Goal: Find specific page/section: Find specific page/section

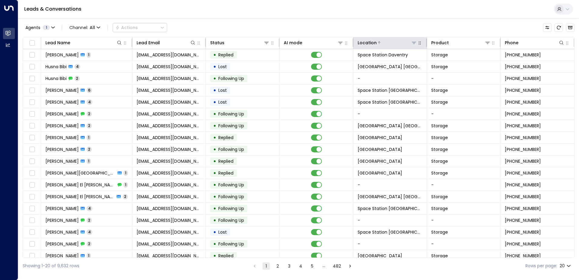
click at [414, 43] on icon at bounding box center [414, 43] width 4 height 2
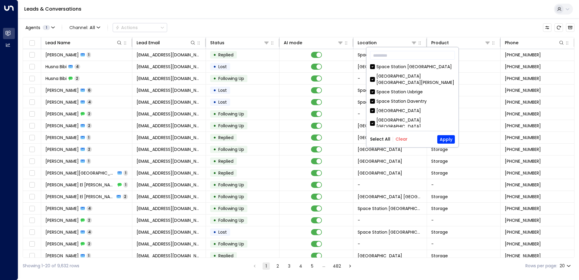
click at [399, 138] on button "Clear" at bounding box center [401, 139] width 12 height 5
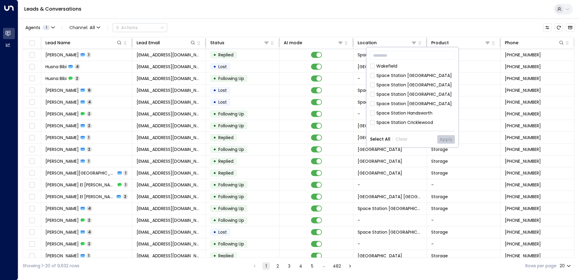
scroll to position [151, 0]
click at [422, 144] on div "[GEOGRAPHIC_DATA] [GEOGRAPHIC_DATA]" at bounding box center [415, 150] width 78 height 13
click at [444, 140] on button "Apply" at bounding box center [446, 139] width 18 height 8
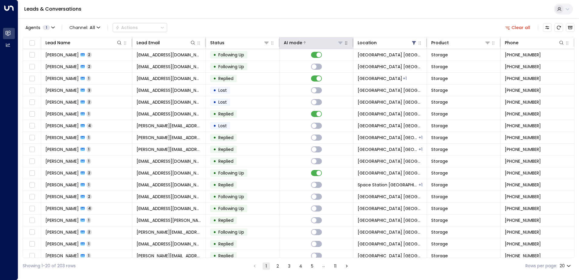
click at [303, 44] on icon at bounding box center [305, 43] width 4 height 4
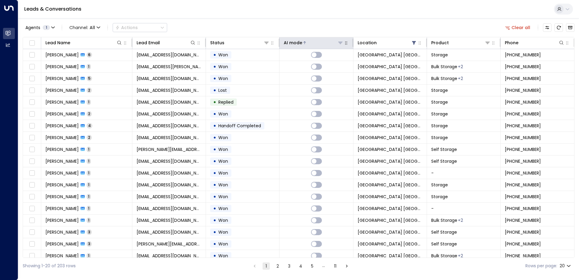
click at [304, 41] on icon at bounding box center [305, 43] width 4 height 4
